Goal: Transaction & Acquisition: Purchase product/service

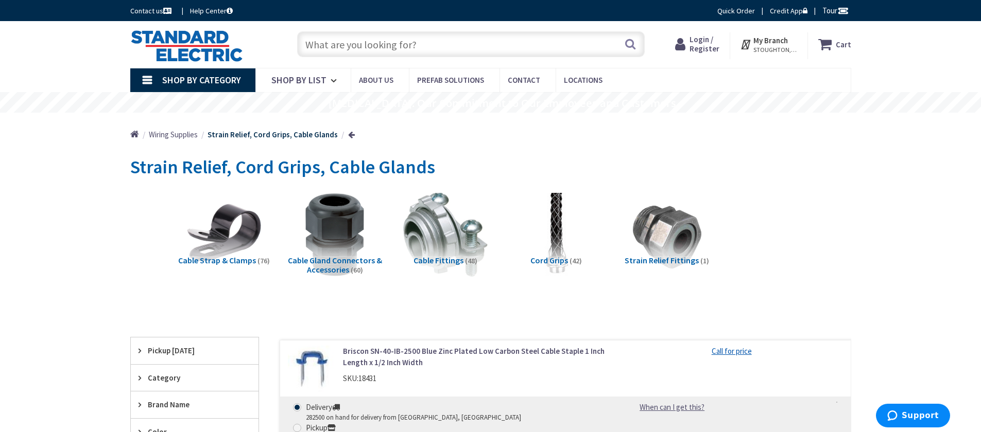
click at [421, 45] on input "text" at bounding box center [470, 44] width 347 height 26
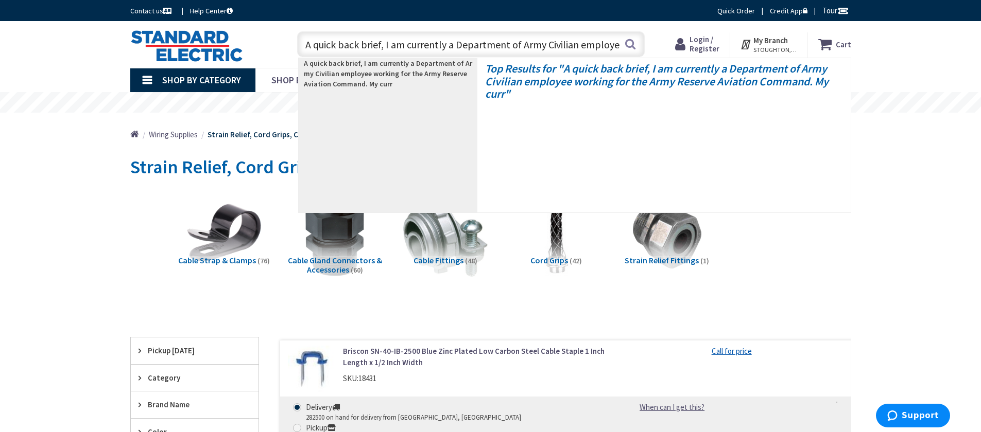
scroll to position [0, 249]
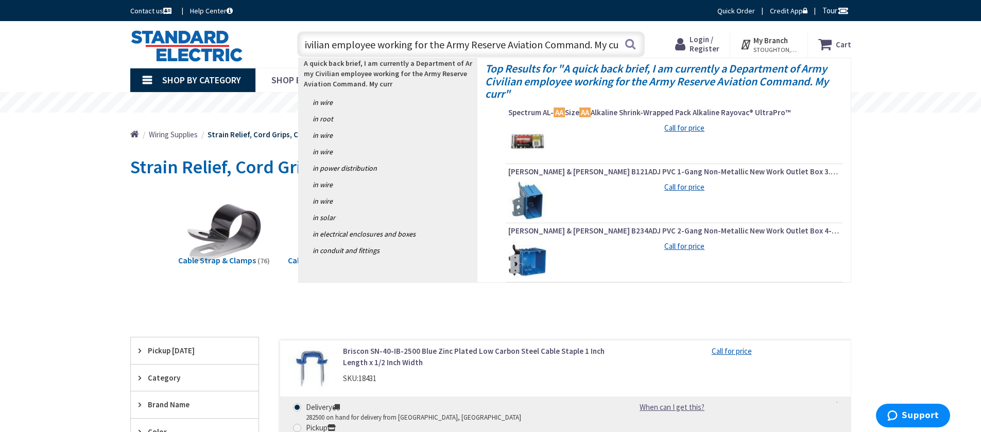
drag, startPoint x: 317, startPoint y: 48, endPoint x: 1182, endPoint y: 43, distance: 865.4
type input "A quick back brief, I am currently a Department of Army Civili"
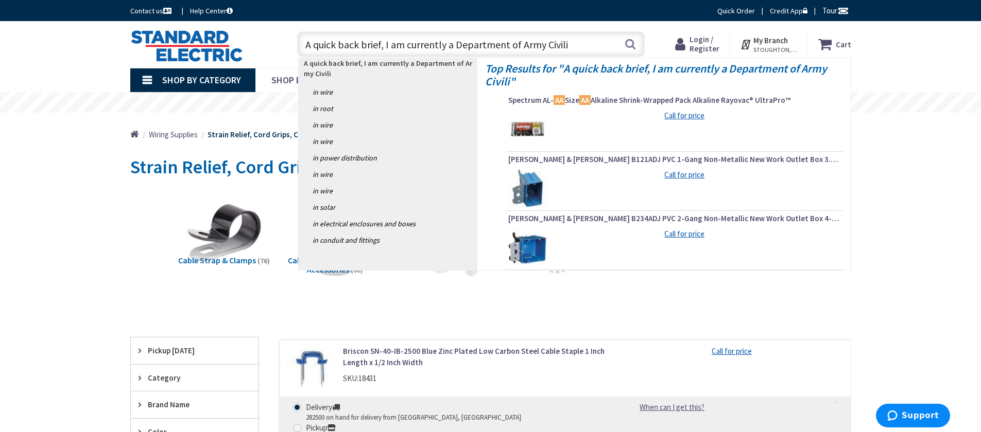
scroll to position [0, 0]
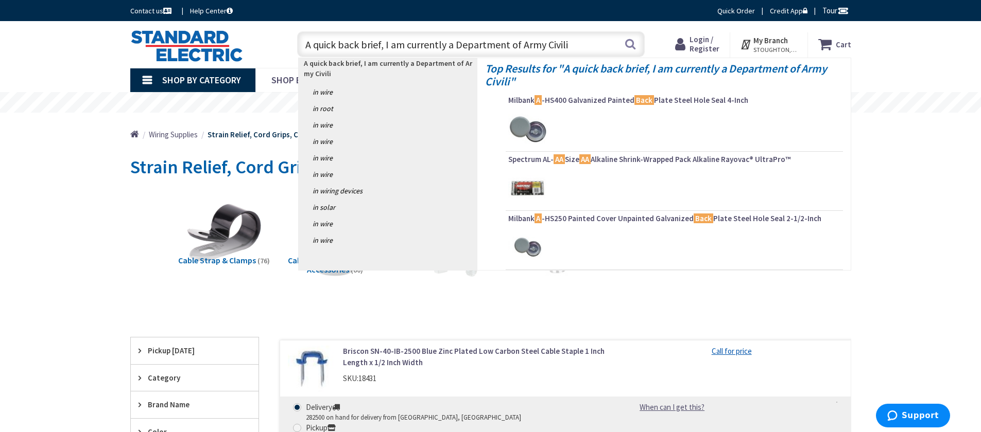
drag, startPoint x: 569, startPoint y: 43, endPoint x: 296, endPoint y: 43, distance: 272.8
click at [172, 46] on div "Toggle Nav A quick back brief, I am currently a Department of Army Civili A qui…" at bounding box center [491, 44] width 736 height 34
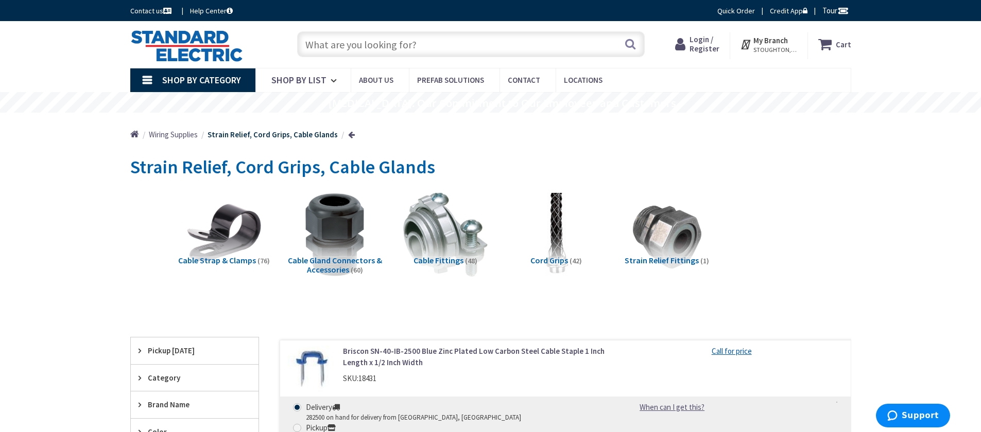
click at [463, 42] on input "text" at bounding box center [470, 44] width 347 height 26
paste input "power cord strain relief clamp"
type input "power cord strain relief clamp"
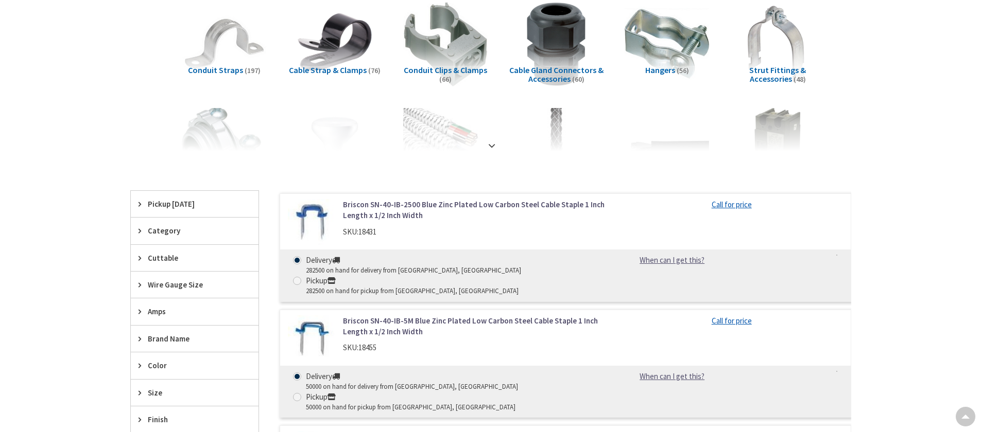
scroll to position [103, 0]
